Goal: Task Accomplishment & Management: Complete application form

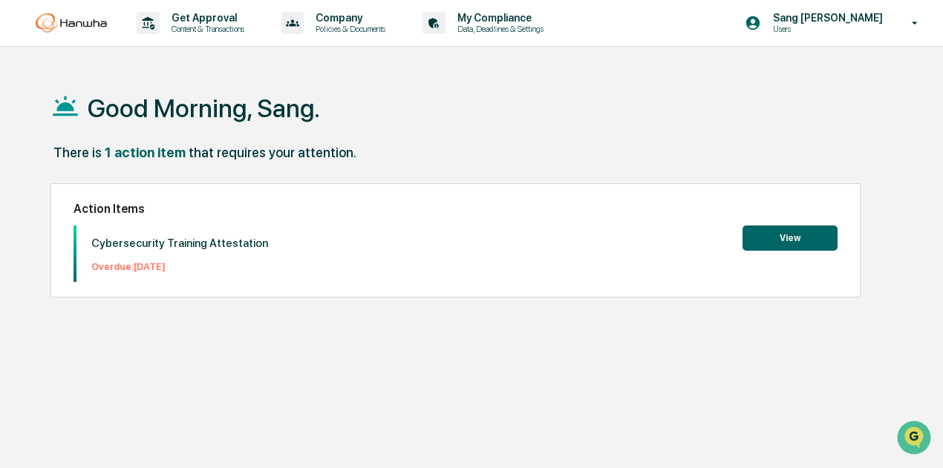
click at [661, 310] on div "Good Morning, Sang. There is 1 action item that requires your attention. Action…" at bounding box center [474, 305] width 893 height 468
click at [810, 235] on button "View" at bounding box center [789, 238] width 95 height 25
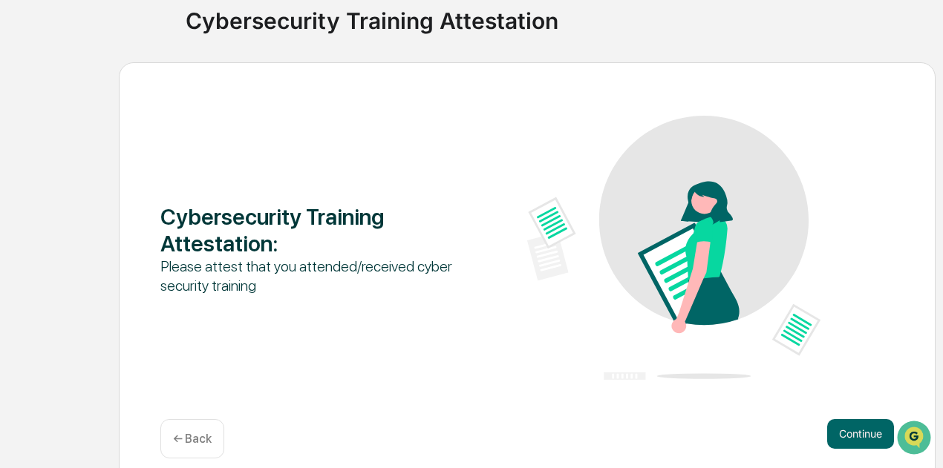
scroll to position [129, 0]
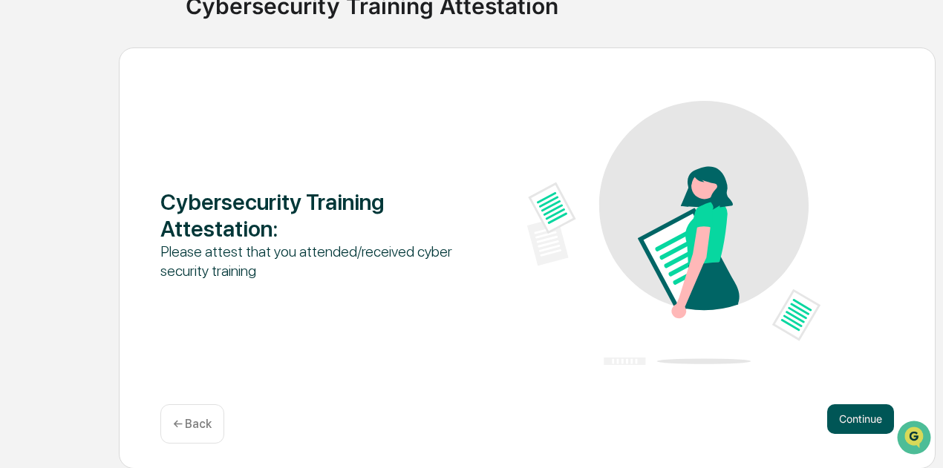
click at [845, 418] on button "Continue" at bounding box center [860, 420] width 67 height 30
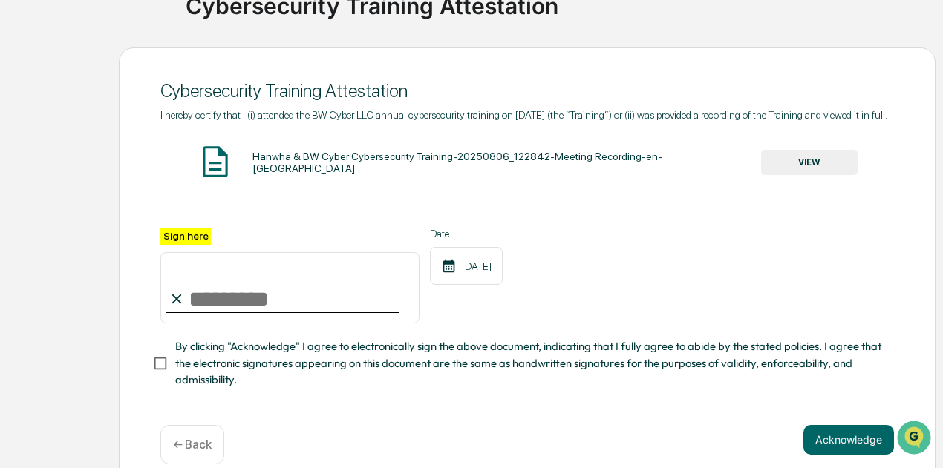
click at [256, 310] on input "Sign here" at bounding box center [289, 287] width 259 height 71
type input "**********"
click at [514, 379] on span "By clicking "Acknowledge" I agree to electronically sign the above document, in…" at bounding box center [528, 363] width 707 height 50
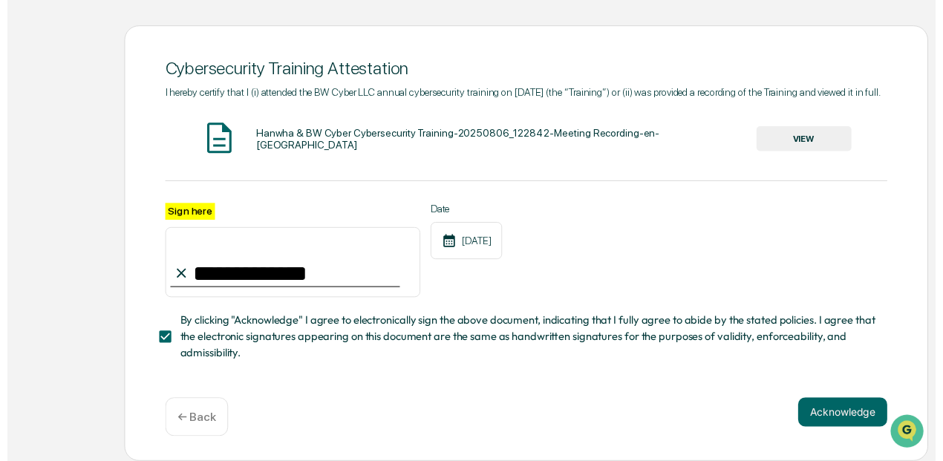
scroll to position [168, 0]
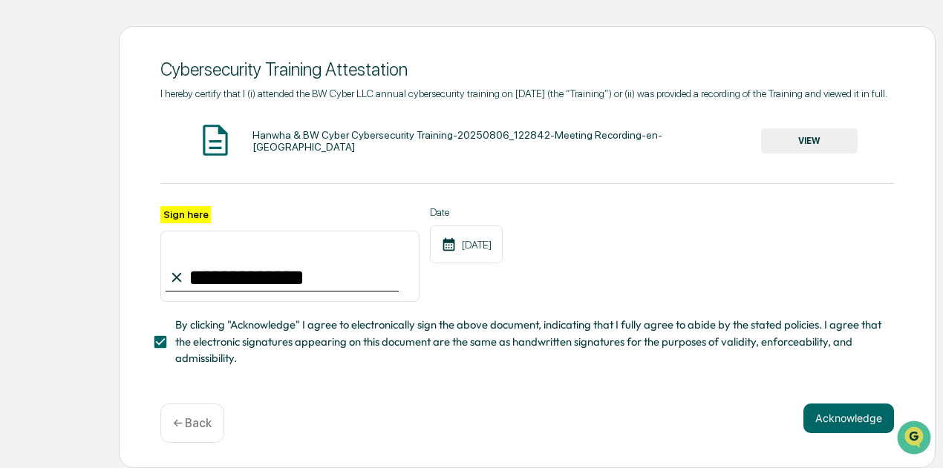
click at [779, 141] on button "VIEW" at bounding box center [809, 140] width 97 height 25
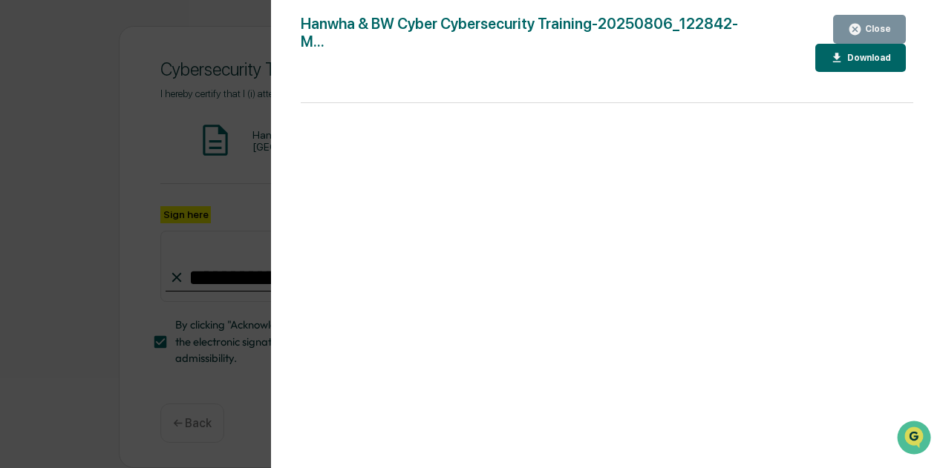
click at [897, 24] on button "Close" at bounding box center [869, 29] width 73 height 29
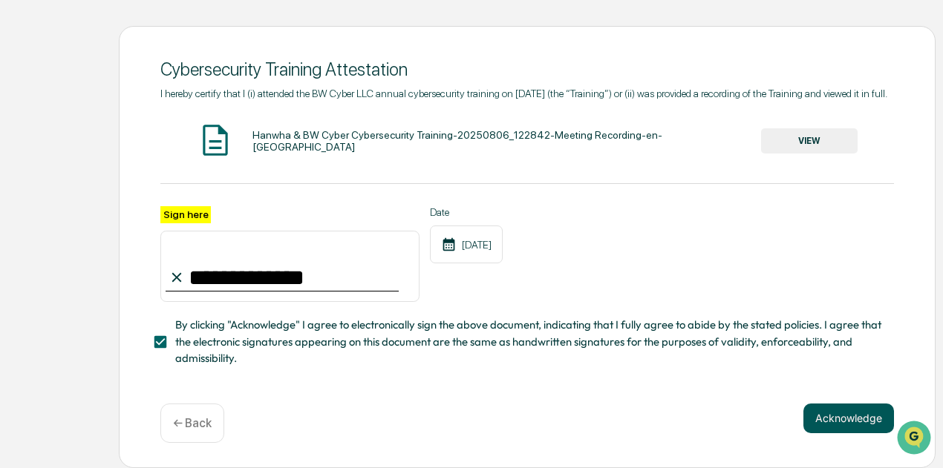
click at [841, 416] on button "Acknowledge" at bounding box center [848, 419] width 91 height 30
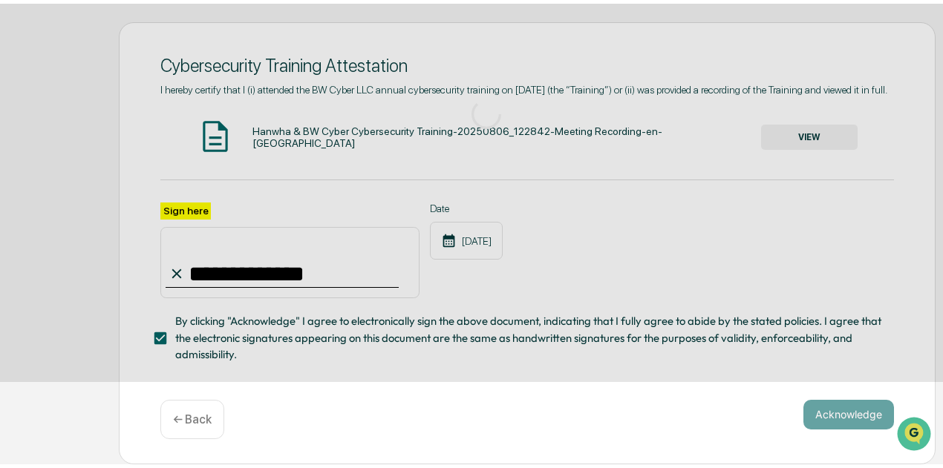
scroll to position [129, 0]
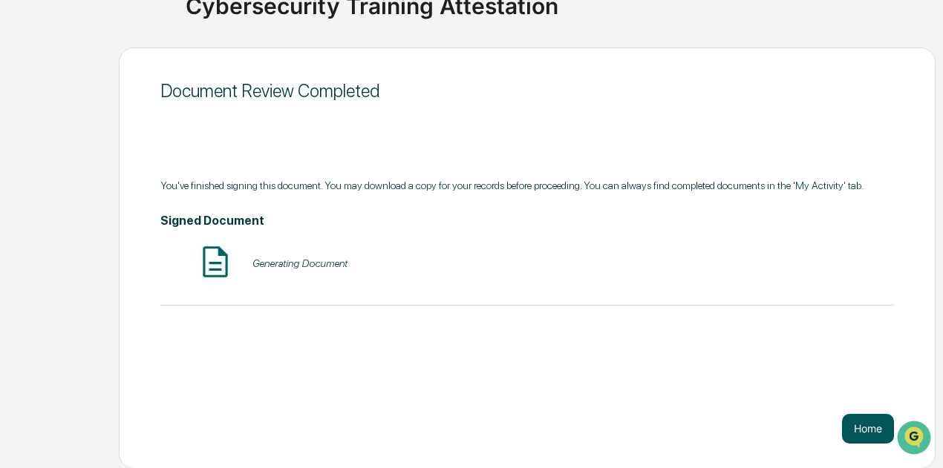
click at [849, 422] on button "Home" at bounding box center [868, 429] width 52 height 30
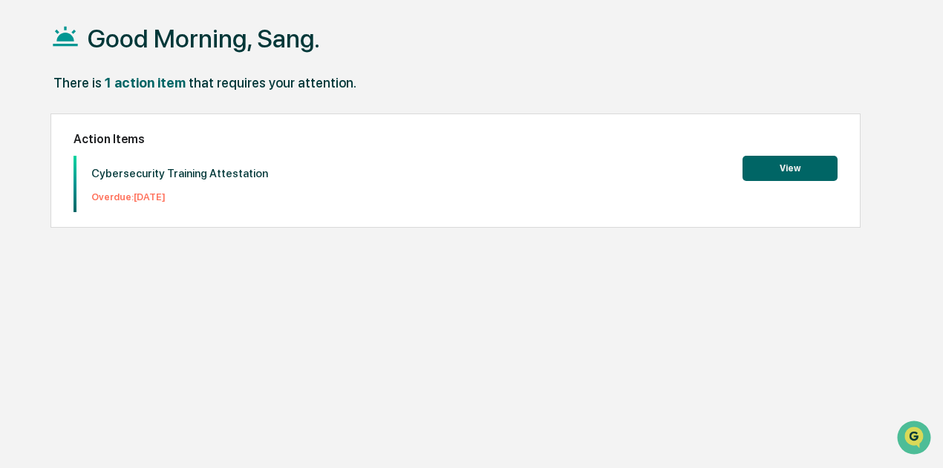
click at [787, 156] on button "View" at bounding box center [789, 168] width 95 height 25
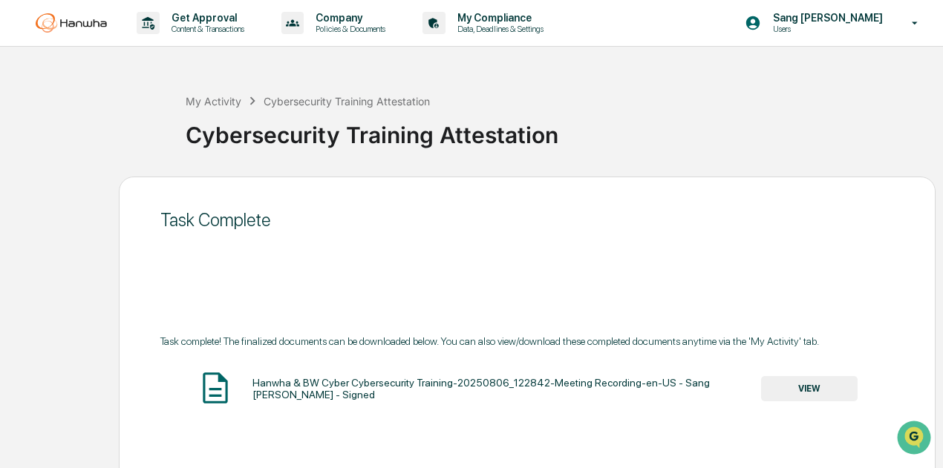
scroll to position [129, 0]
